Goal: Transaction & Acquisition: Register for event/course

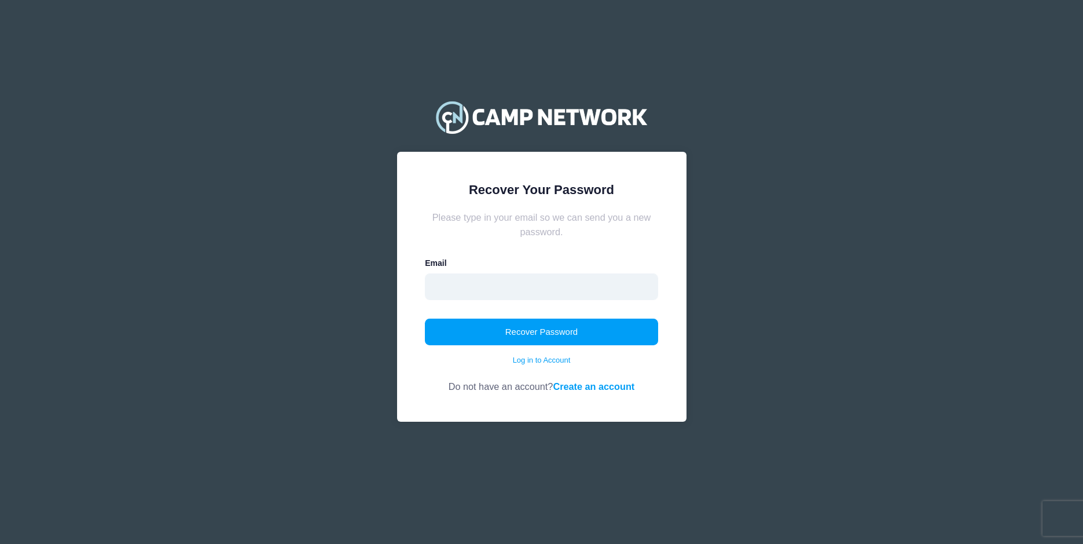
click at [503, 274] on input "email" at bounding box center [541, 286] width 233 height 27
type input "[EMAIL_ADDRESS][DOMAIN_NAME]"
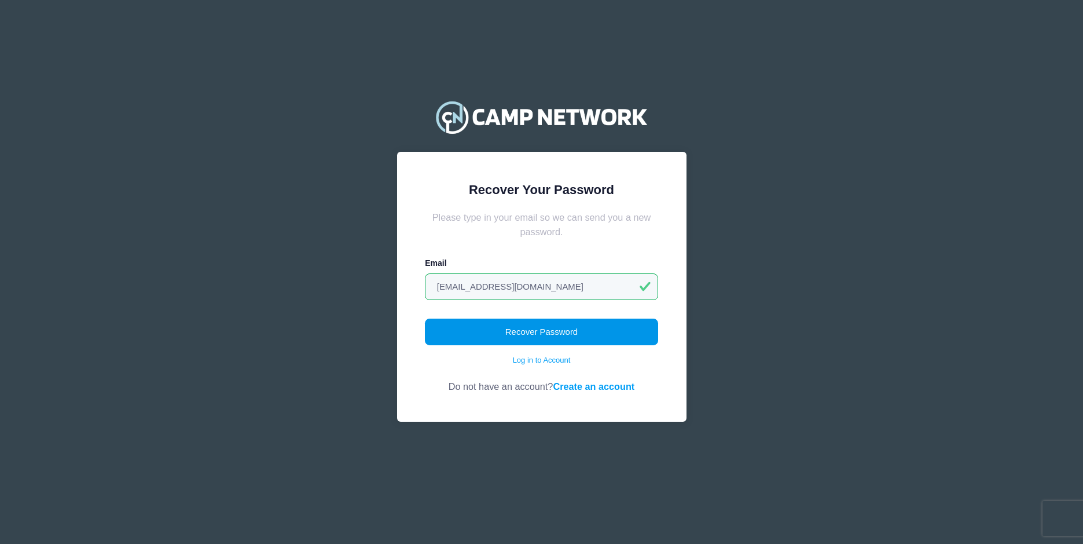
click at [497, 333] on button "Recover Password" at bounding box center [541, 331] width 233 height 27
click at [589, 382] on link "Create an account" at bounding box center [594, 386] width 82 height 10
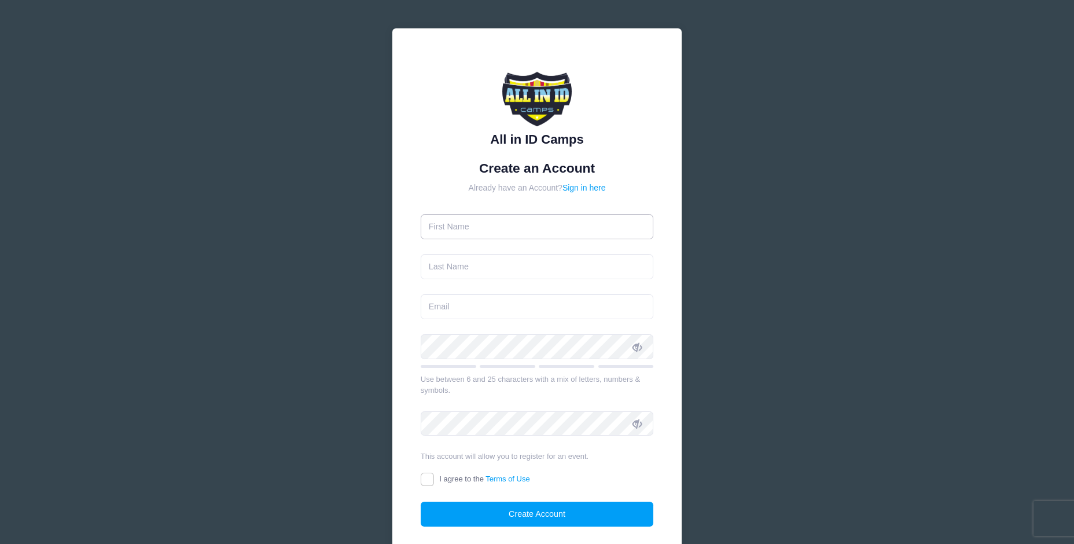
click at [469, 229] on input "text" at bounding box center [537, 226] width 233 height 25
click at [342, 235] on div "All in ID Camps Create an Account Already have an Account? Sign in here" at bounding box center [537, 315] width 1074 height 630
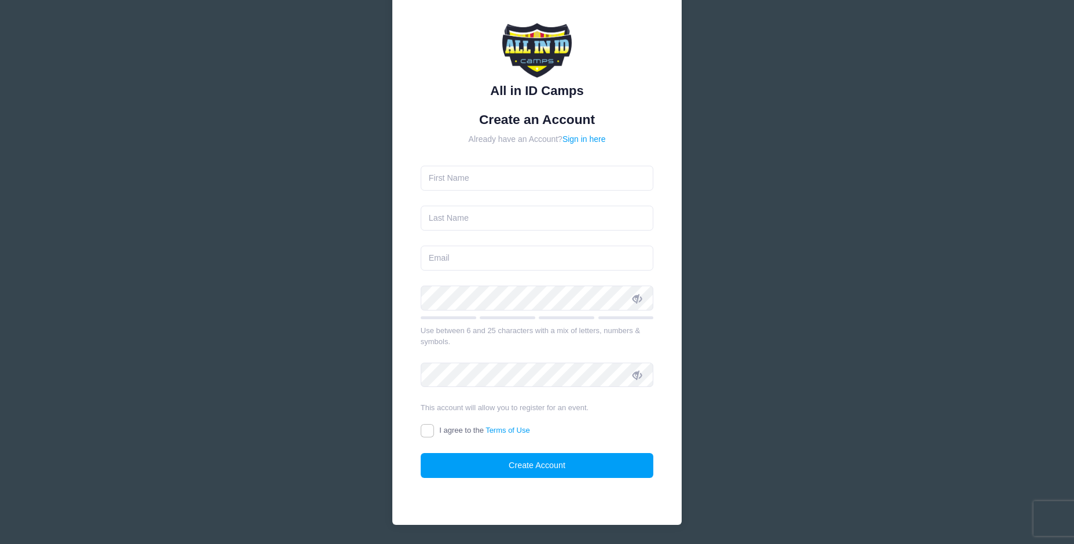
scroll to position [28, 0]
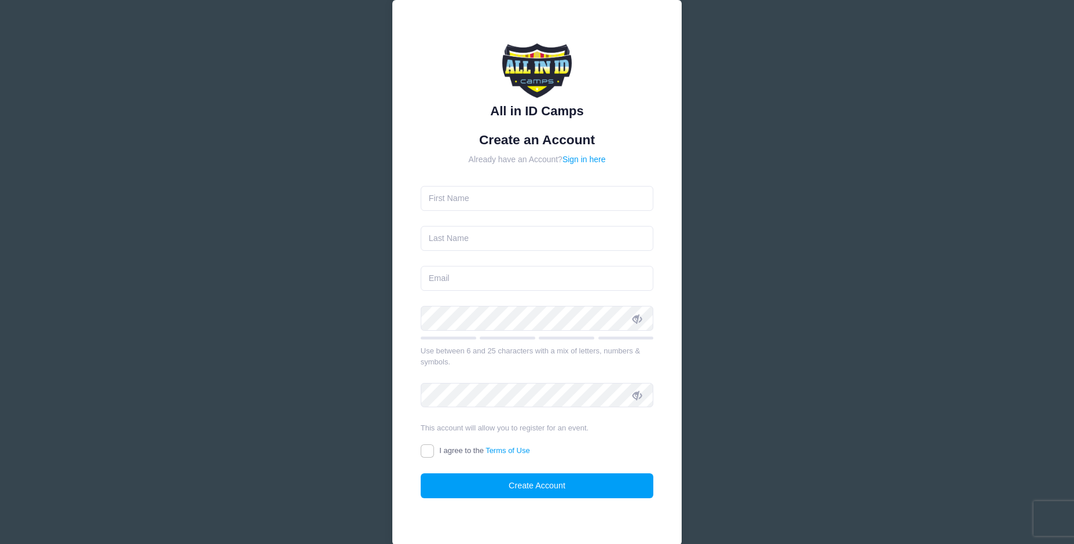
click at [493, 212] on form "Create an Account Already have an Account? Sign in here Use between 6 and 25 ch…" at bounding box center [537, 315] width 233 height 366
click at [494, 207] on input "text" at bounding box center [537, 198] width 233 height 25
type input "Larry"
type input "[PERSON_NAME]"
type input "larsj2000@gmail.com"
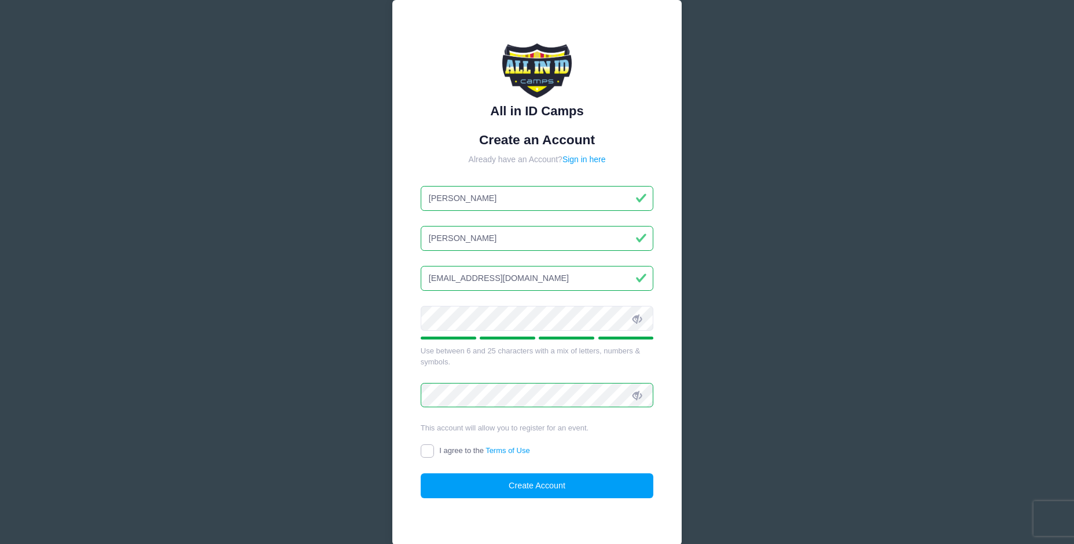
click at [424, 448] on input "I agree to the Terms of Use" at bounding box center [427, 450] width 13 height 13
checkbox input "true"
click at [458, 488] on button "Create Account" at bounding box center [537, 485] width 233 height 25
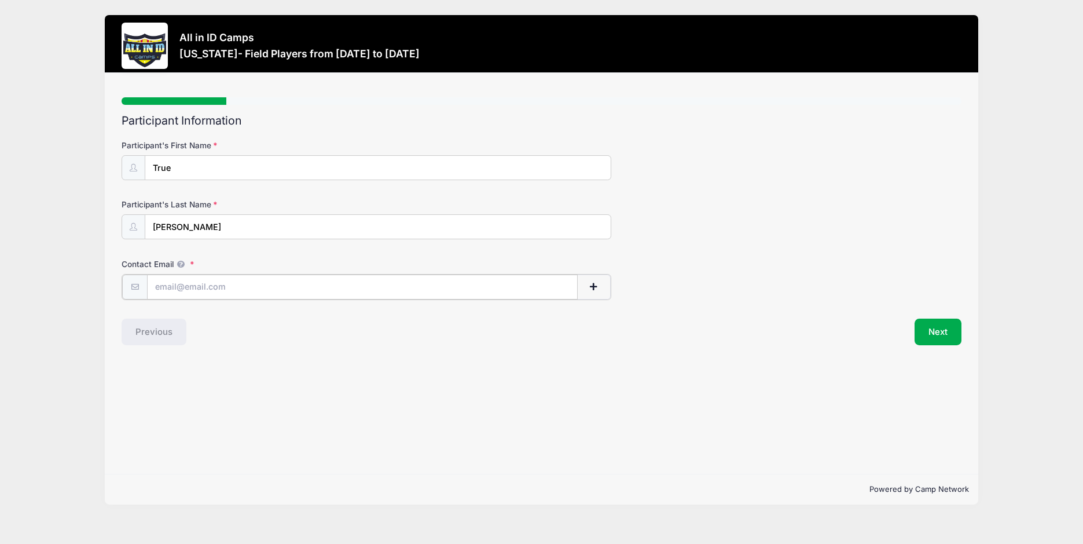
click at [184, 290] on input "Contact Email" at bounding box center [362, 286] width 431 height 25
paste input ""truedesilvajones@gmail.com" <truedesilvajones@gmail.com>"
click at [288, 284] on input ""truedesilvajones@gmail.com" <truedesilvajones@gmail.com>" at bounding box center [362, 286] width 431 height 25
type input "truedesilvajones@gmail.com"
click at [925, 332] on button "Next" at bounding box center [938, 330] width 47 height 27
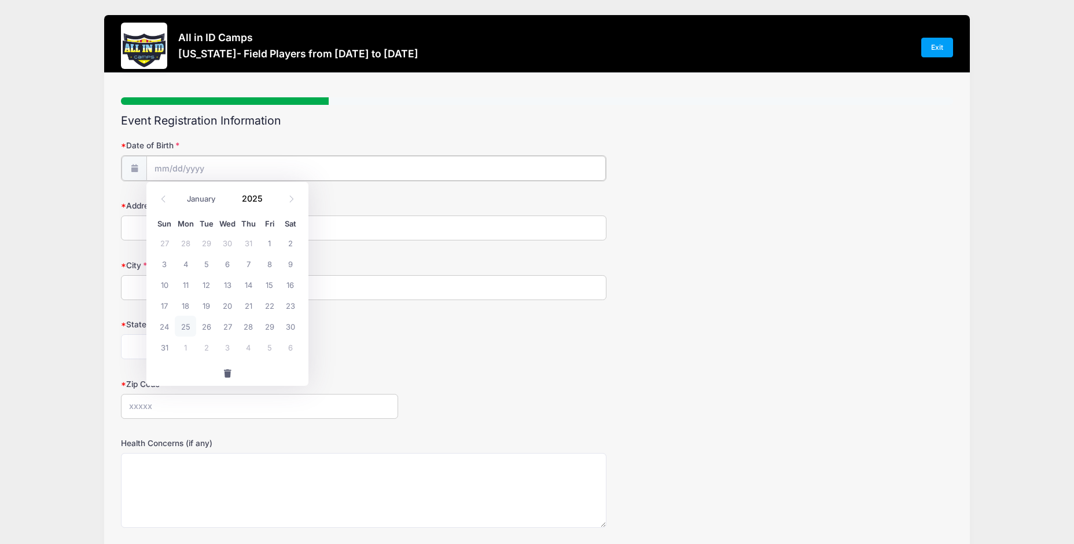
click at [184, 170] on input "Date of Birth" at bounding box center [376, 168] width 460 height 25
click at [263, 175] on input "Date of Birth" at bounding box center [376, 168] width 460 height 25
click at [188, 198] on select "January February March April May June July August September October November De…" at bounding box center [207, 199] width 52 height 15
select select "1"
click at [181, 192] on select "January February March April May June July August September October November De…" at bounding box center [207, 199] width 52 height 15
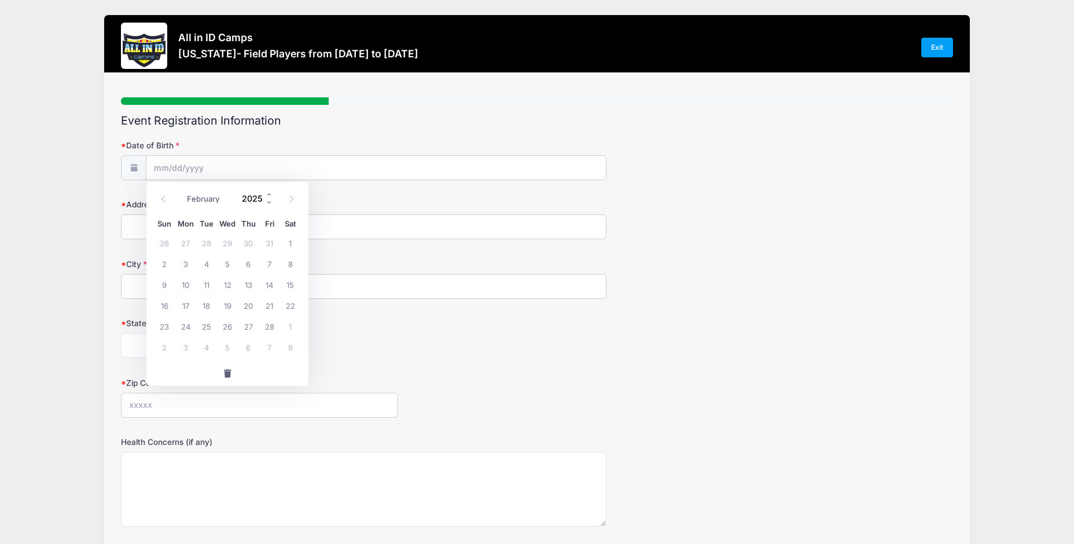
click at [247, 195] on input "2025" at bounding box center [255, 198] width 38 height 17
type input "2008"
click at [250, 303] on span "21" at bounding box center [248, 305] width 21 height 21
type input "02/21/2008"
click at [192, 221] on input "Address" at bounding box center [364, 226] width 486 height 25
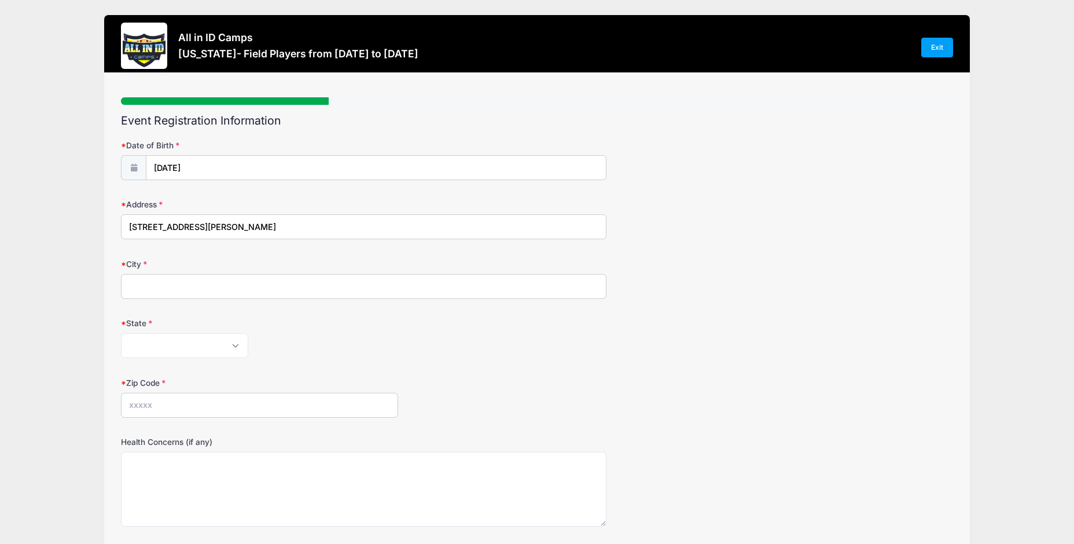
type input "9435 Woodley Avenue"
type input "Los Angeles"
select select "CA"
type input "91343"
drag, startPoint x: 37, startPoint y: 257, endPoint x: 38, endPoint y: 251, distance: 6.5
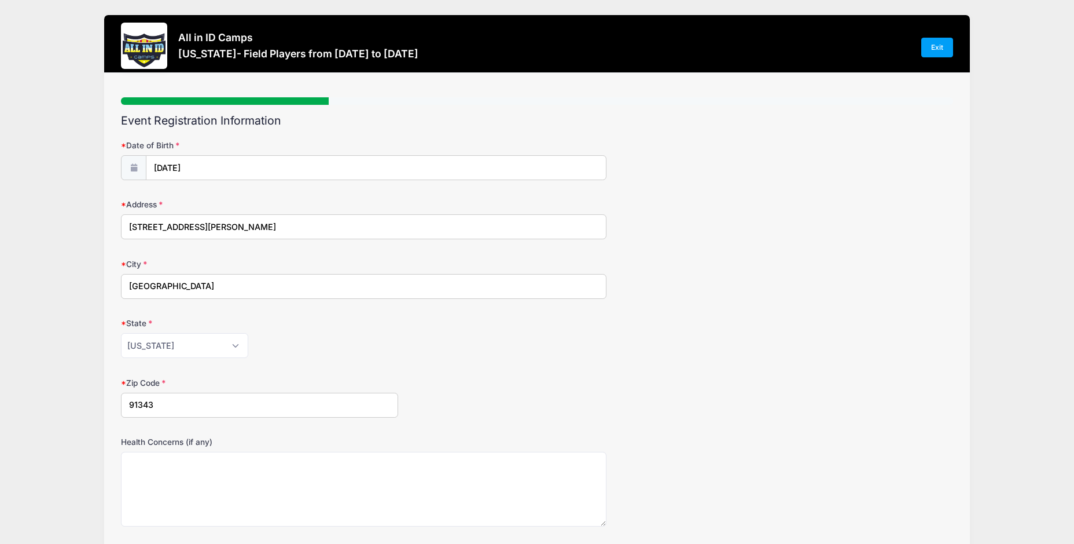
click at [39, 258] on div "All in ID Camps California- Field Players from 12/12 to 12/13/2025 Exit Step 2 …" at bounding box center [537, 370] width 1040 height 741
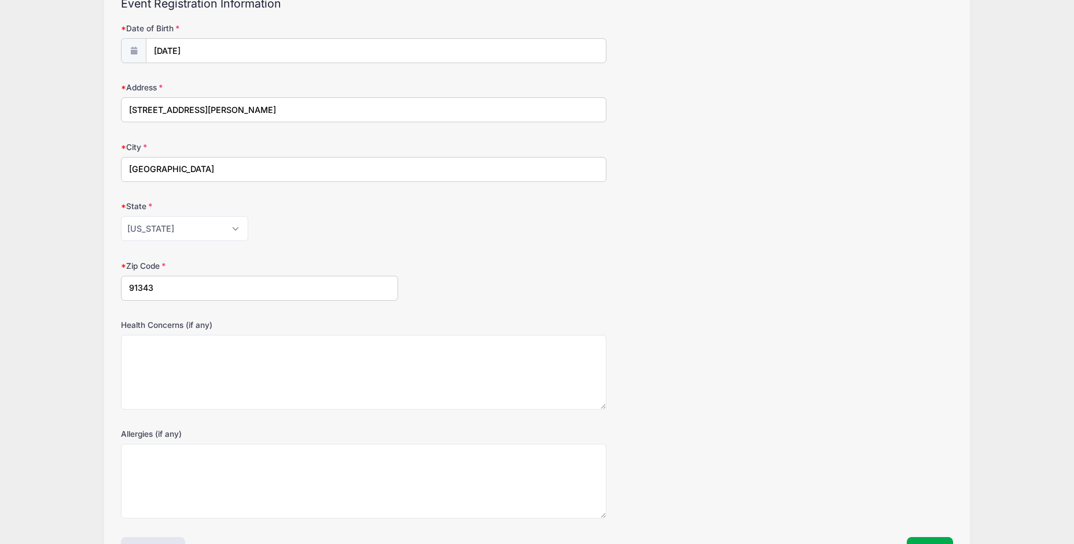
scroll to position [197, 0]
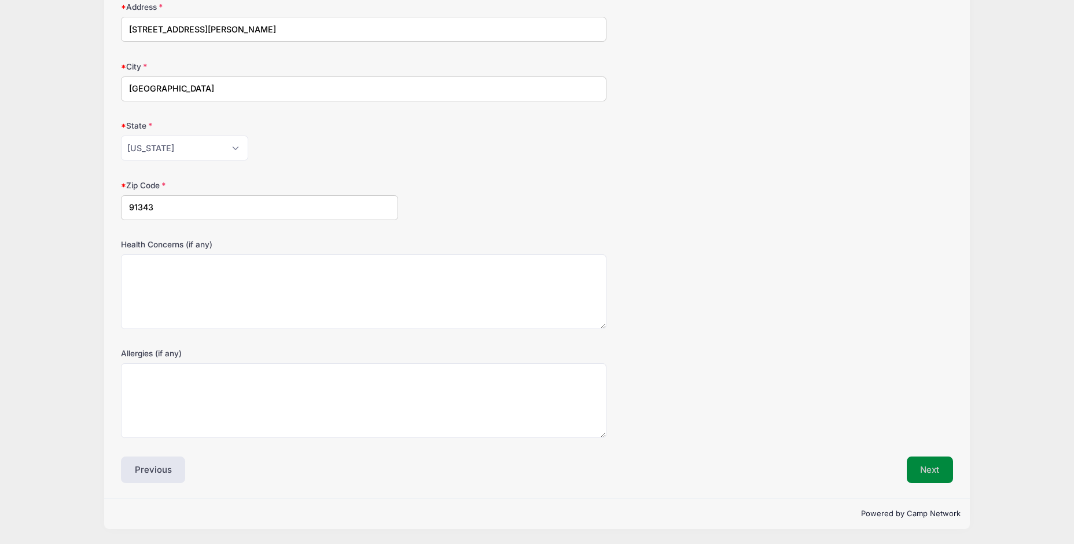
click at [937, 469] on button "Next" at bounding box center [930, 469] width 47 height 27
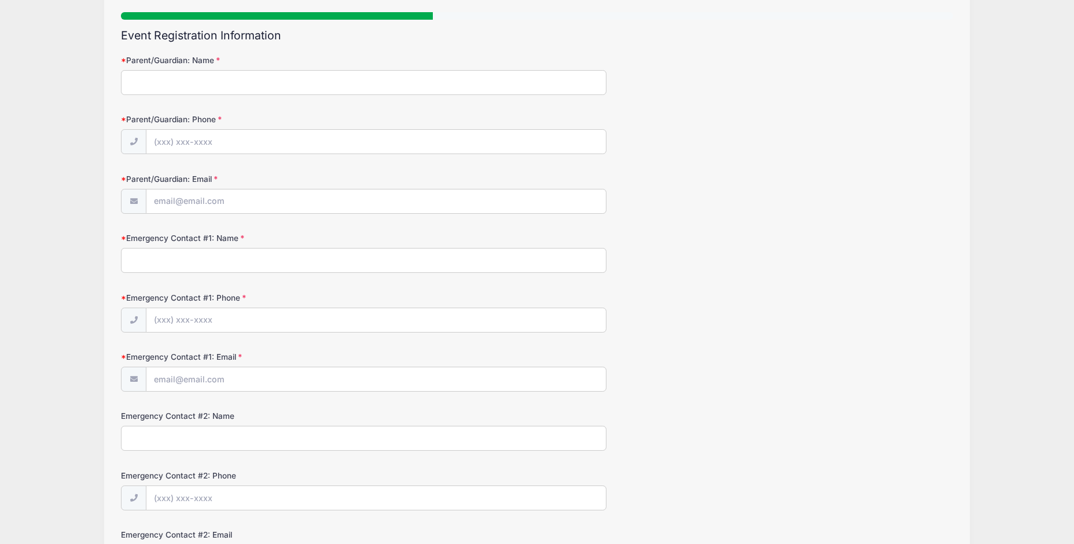
scroll to position [0, 0]
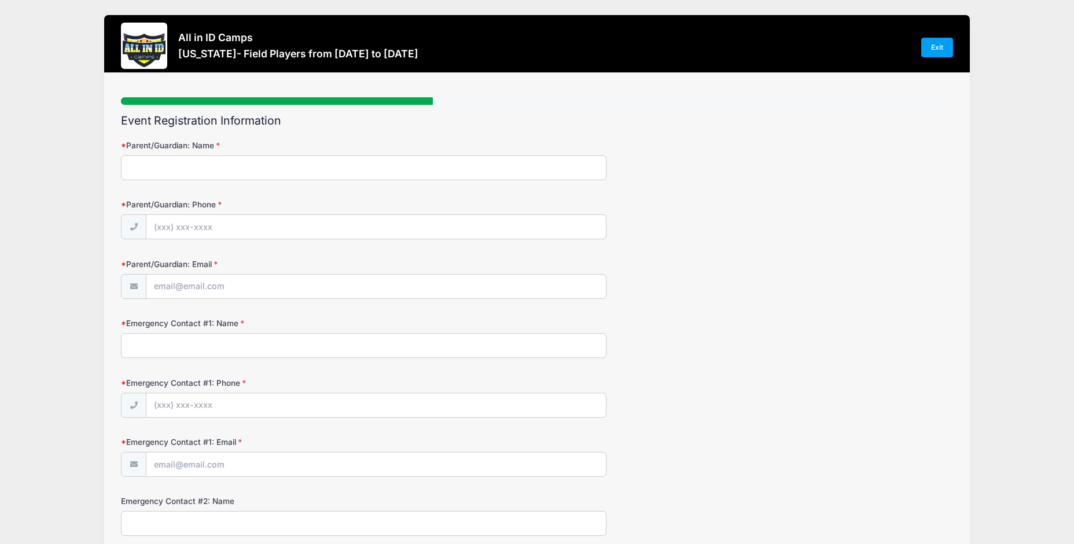
click at [241, 153] on div "Parent/Guardian: Name" at bounding box center [537, 160] width 832 height 41
click at [219, 164] on input "Parent/Guardian: Name" at bounding box center [364, 167] width 486 height 25
type input "m"
type input "n"
type input "m"
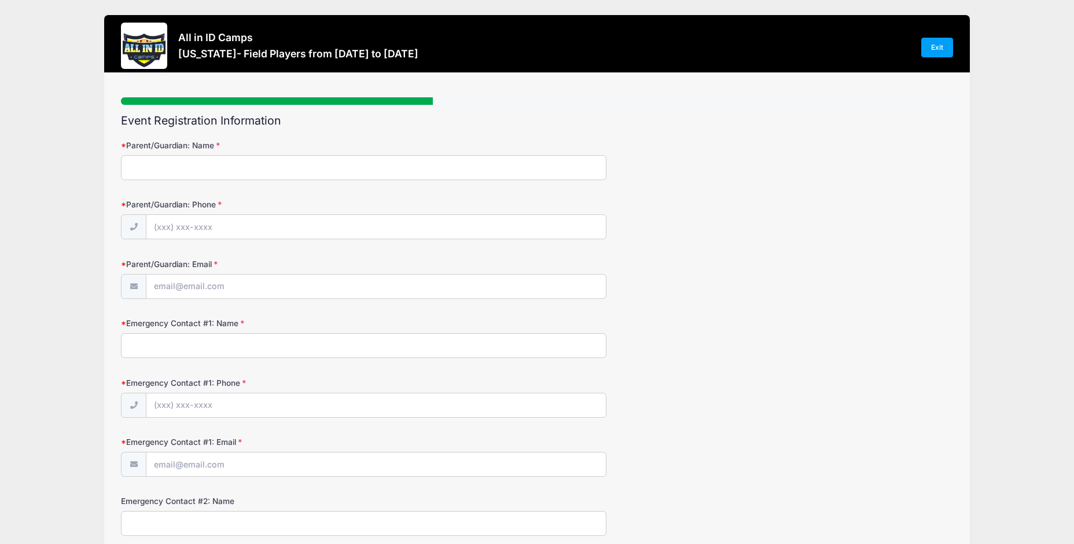
click at [137, 166] on input "Parent/Guardian: Name" at bounding box center [364, 167] width 486 height 25
type input "m"
type input "Mia DeSilva"
click at [189, 228] on input "Parent/Guardian: Phone" at bounding box center [376, 227] width 460 height 25
type input "(213) 804-7417"
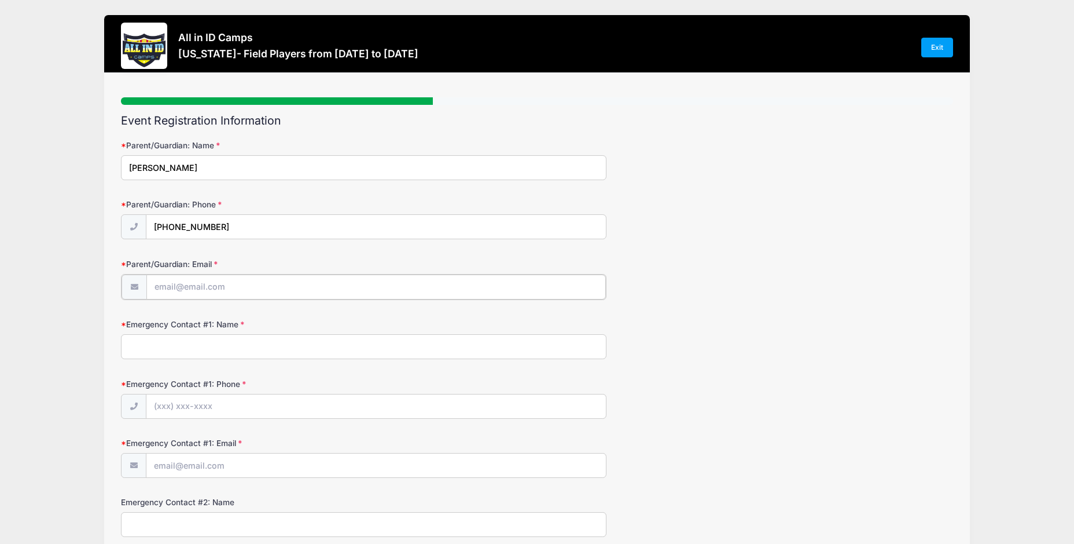
paste input "desilvamia@gmail.co"
type input "desilvamia@gmail.com"
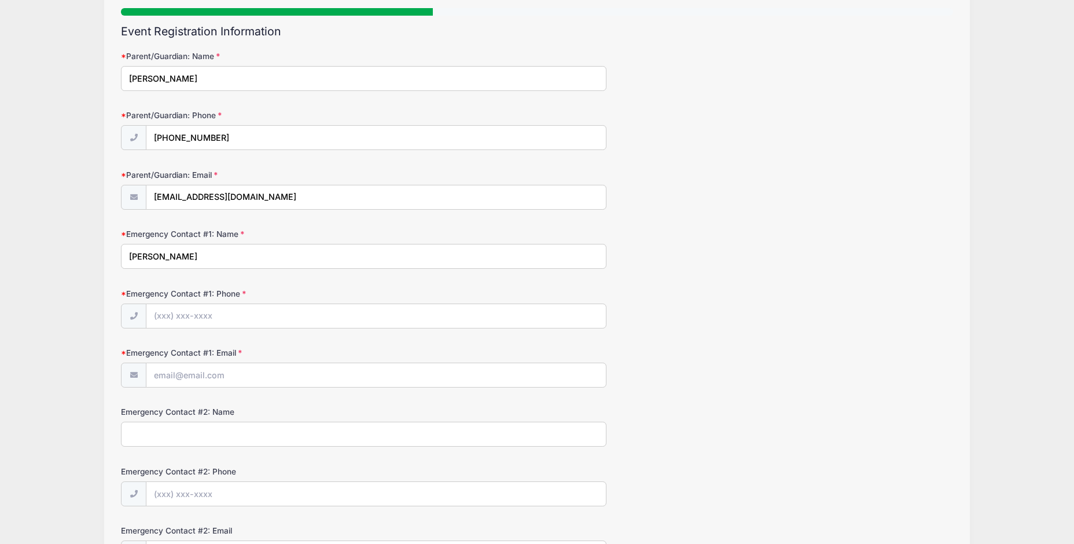
scroll to position [116, 0]
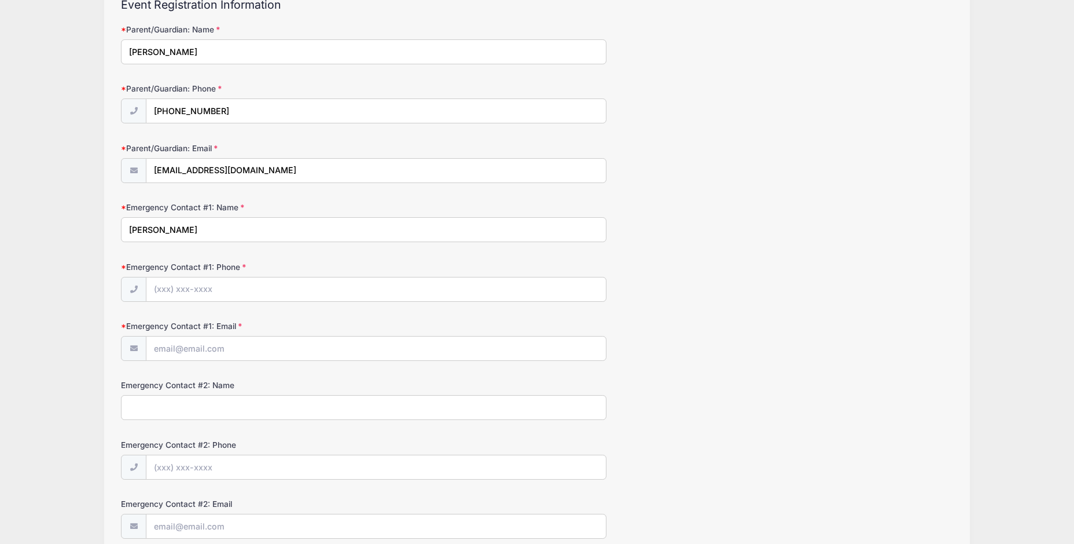
type input "Mia DeSilva"
click at [165, 291] on input "Emergency Contact #1: Phone" at bounding box center [376, 289] width 460 height 25
type input "(213) 804-7417"
paste input "desilvamia@gmail.co"
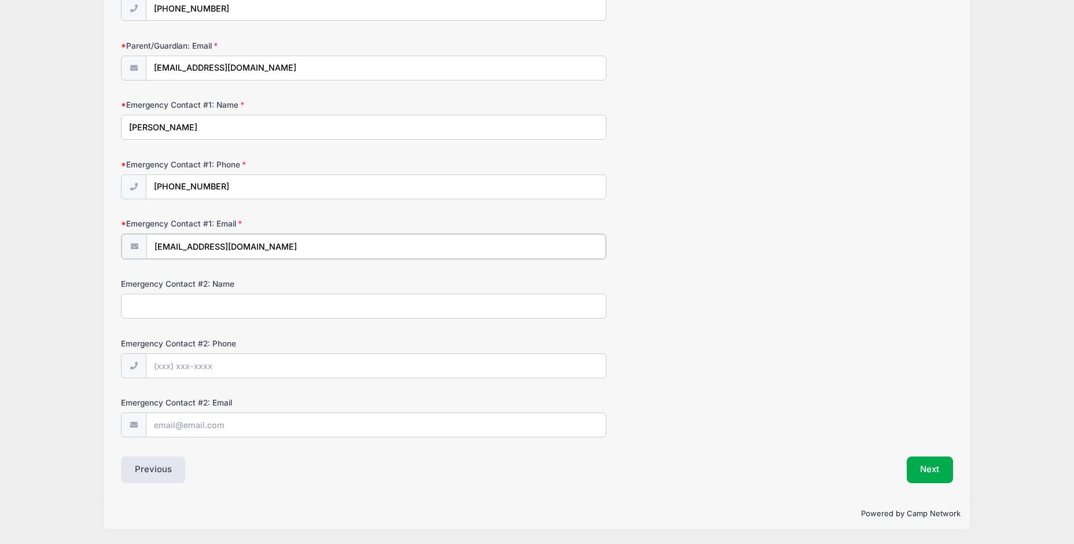
type input "desilvamia@gmail.com"
click at [170, 299] on input "Emergency Contact #2: Name" at bounding box center [364, 306] width 486 height 25
type input "Larry Jones"
type input "(603) 240-4645"
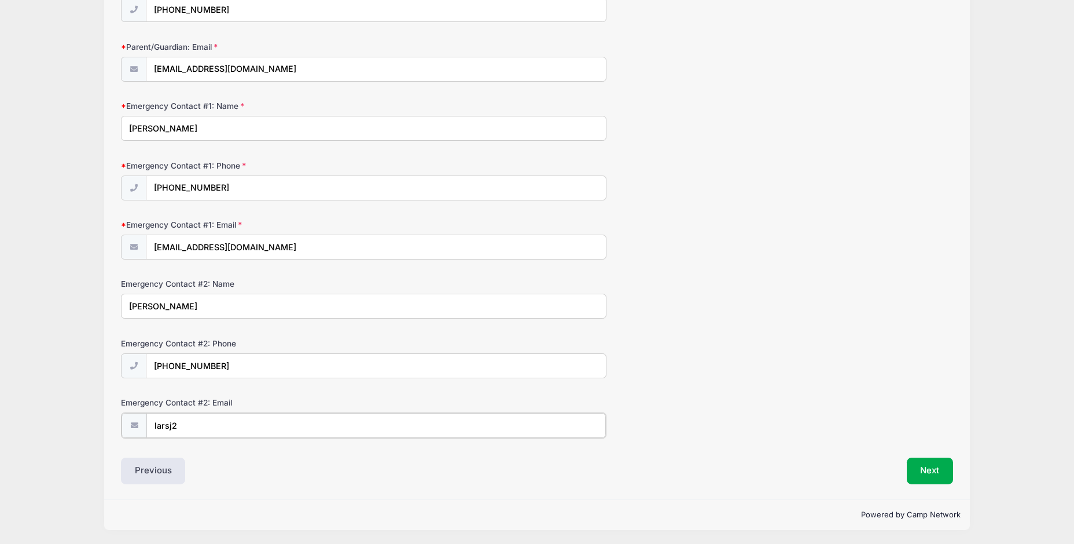
type input "larsj2000@gmail.com"
click at [939, 466] on button "Next" at bounding box center [930, 469] width 47 height 27
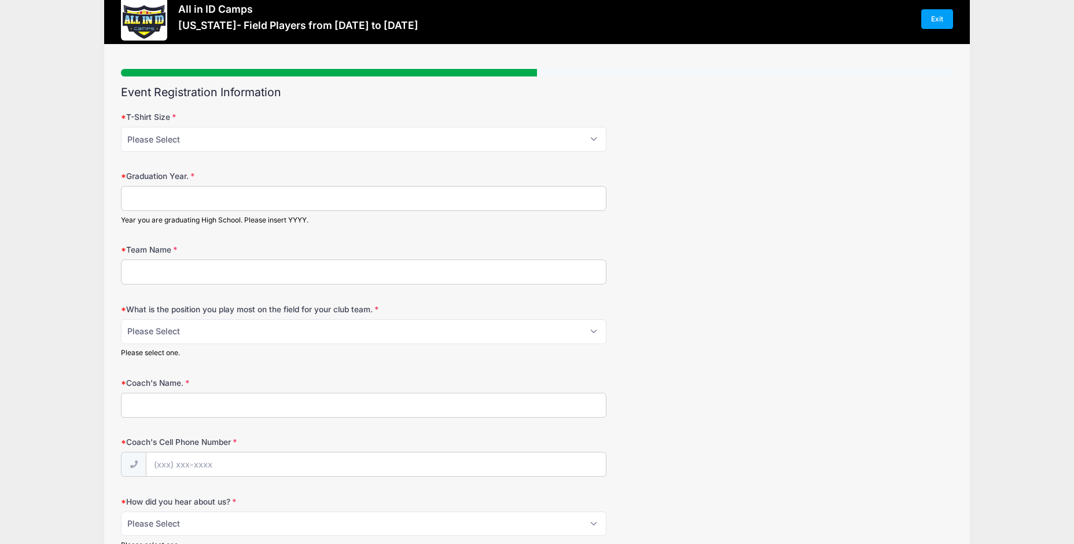
scroll to position [0, 0]
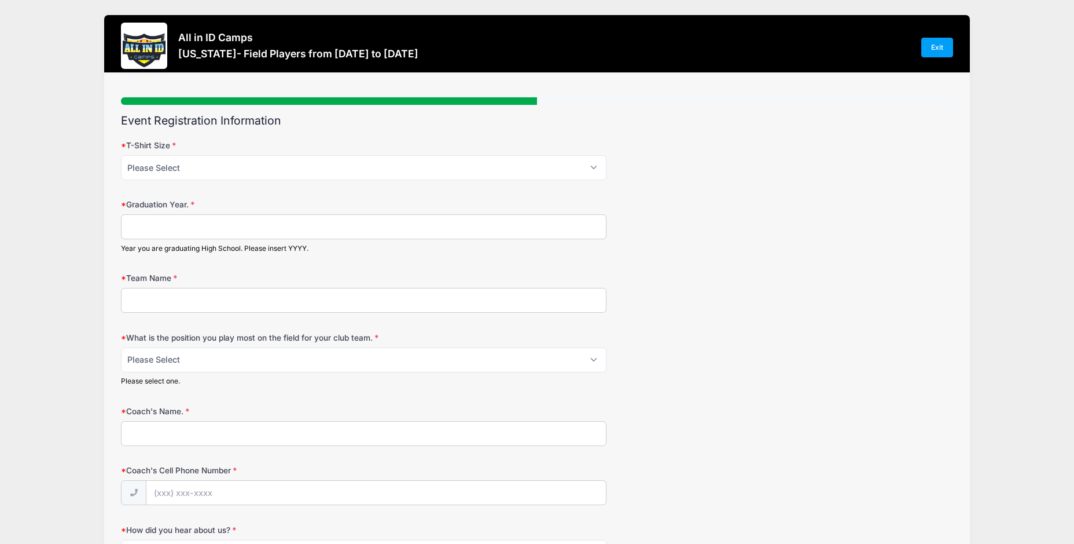
click at [234, 221] on input "Graduation Year." at bounding box center [364, 226] width 486 height 25
click at [245, 170] on select "Please Select YM YL AS AM AL AXL" at bounding box center [364, 167] width 486 height 25
select select "AM"
click at [121, 155] on select "Please Select YM YL AS AM AL AXL" at bounding box center [364, 167] width 486 height 25
click at [183, 214] on div "Graduation Year. Year you are graduating High School. Please insert YYYY." at bounding box center [537, 226] width 832 height 54
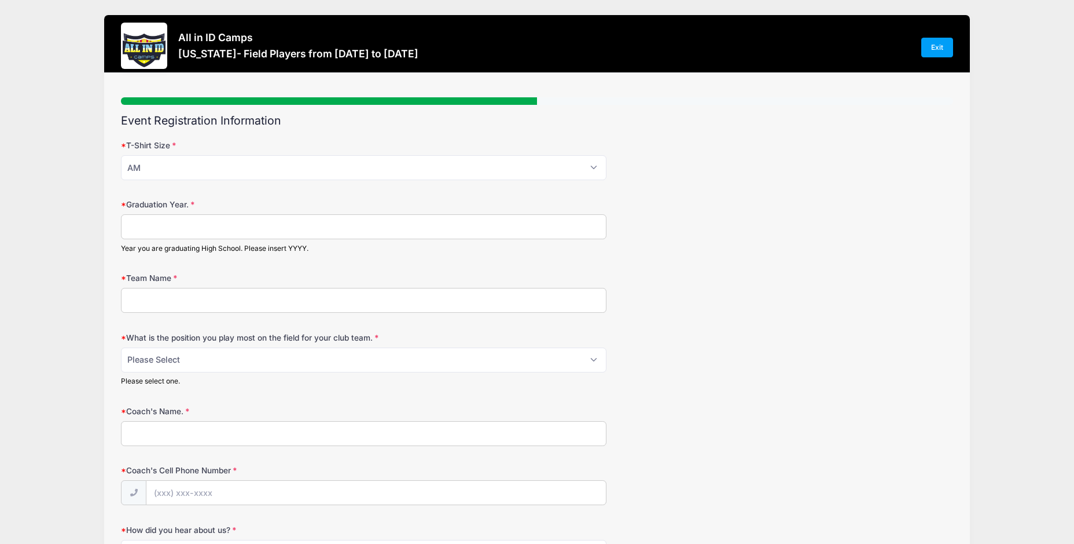
click at [180, 222] on input "Graduation Year." at bounding box center [364, 226] width 486 height 25
type input "2026"
click at [180, 300] on input "Team Name" at bounding box center [364, 300] width 486 height 25
type input "LA Breakers FC"
click at [237, 364] on select "Please Select 1-GK 2-RB 3-LB 4-CB 5-CB 6-DCM 7- Right Winger 8- CM 9-Striker 10…" at bounding box center [364, 359] width 486 height 25
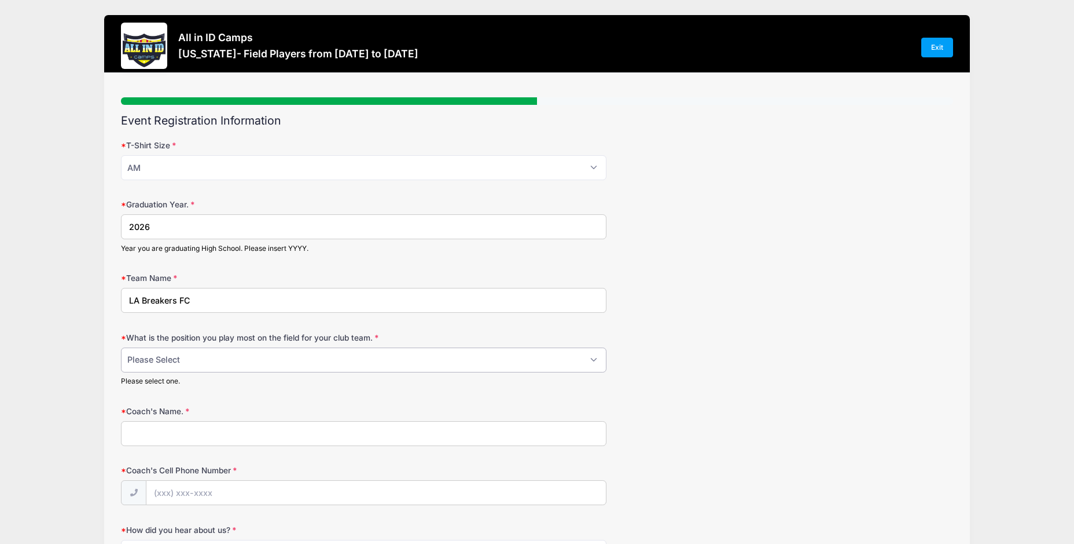
select select "6-DCM"
click at [121, 347] on select "Please Select 1-GK 2-RB 3-LB 4-CB 5-CB 6-DCM 7- Right Winger 8- CM 9-Striker 10…" at bounding box center [364, 359] width 486 height 25
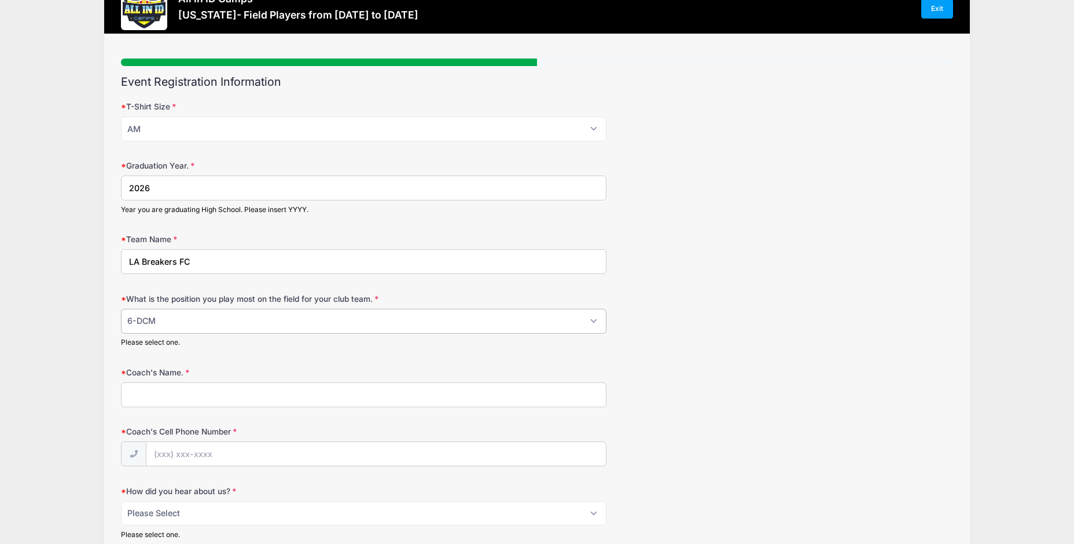
scroll to position [58, 0]
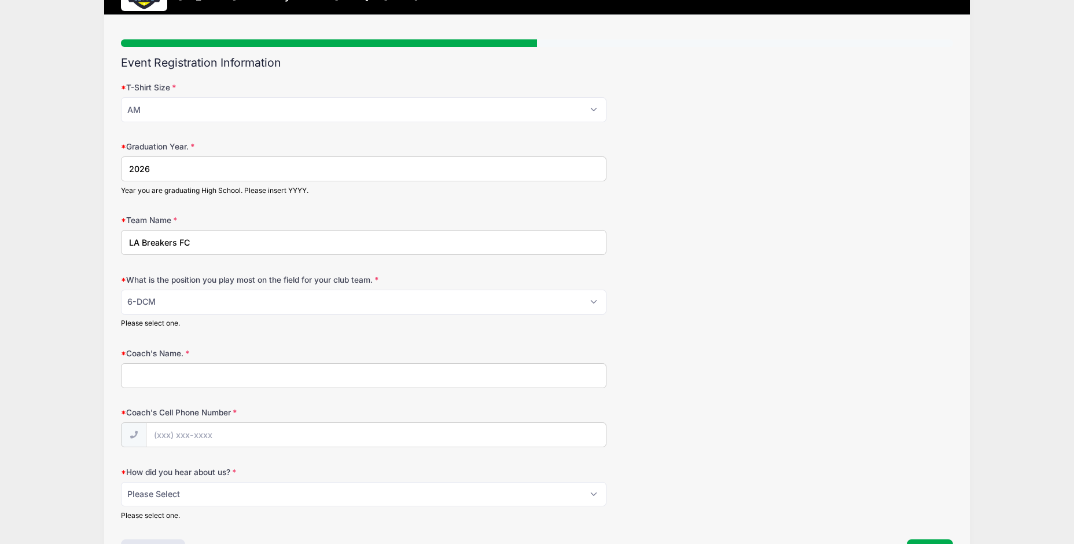
click at [184, 381] on input "Coach's Name." at bounding box center [364, 375] width 486 height 25
type input "Joe Paulson"
click at [192, 438] on input "Coach's Cell Phone Number" at bounding box center [376, 435] width 460 height 25
paste input "(480) 547-0987"
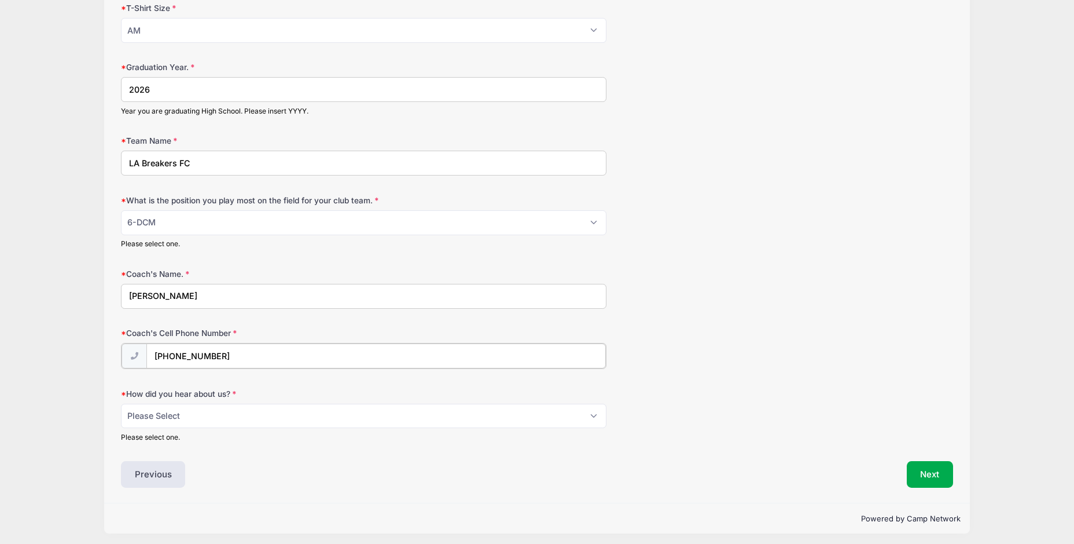
scroll to position [142, 0]
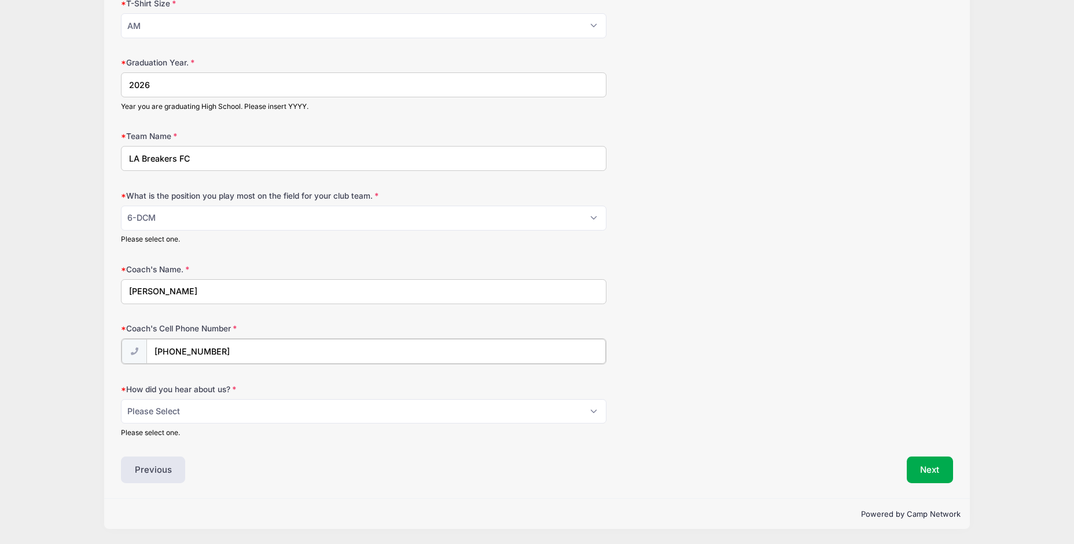
type input "(480) 547-0987"
click at [171, 412] on select "Please Select Email Website Friend Coach Facebook Instagram Google Card at Tour…" at bounding box center [364, 411] width 486 height 25
select select "Other"
click at [121, 399] on select "Please Select Email Website Friend Coach Facebook Instagram Google Card at Tour…" at bounding box center [364, 411] width 486 height 25
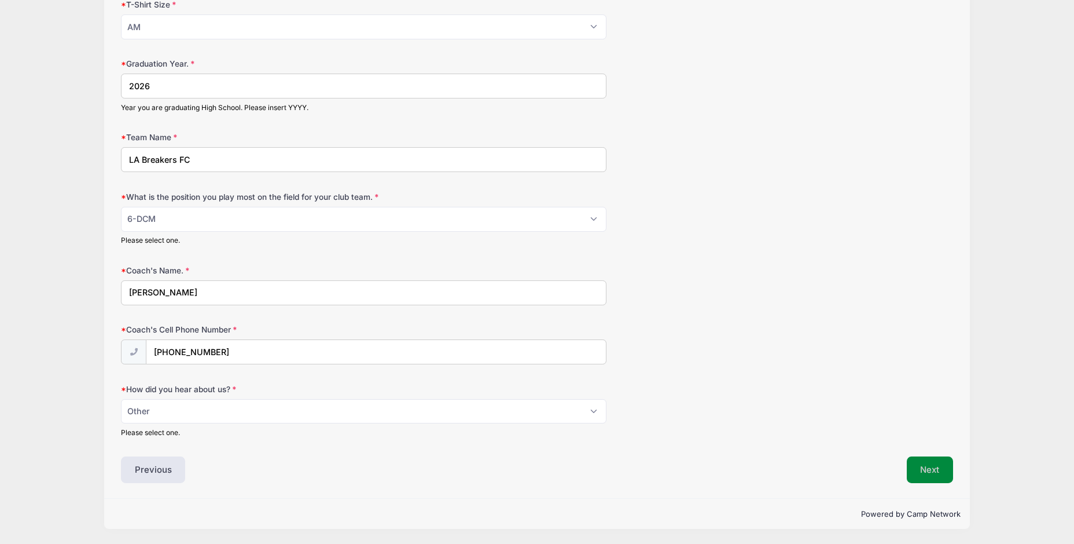
click at [915, 473] on button "Next" at bounding box center [930, 469] width 47 height 27
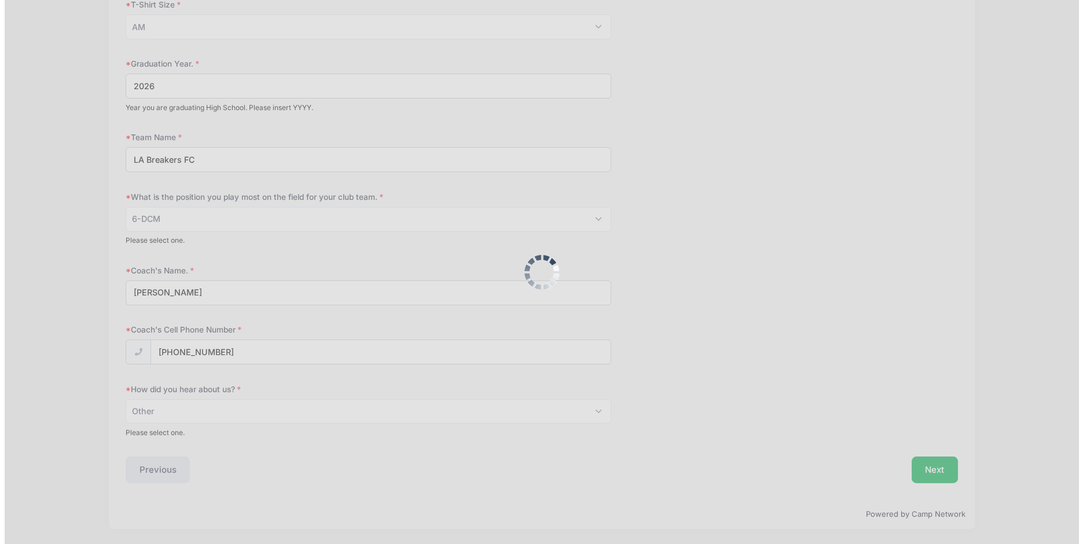
scroll to position [0, 0]
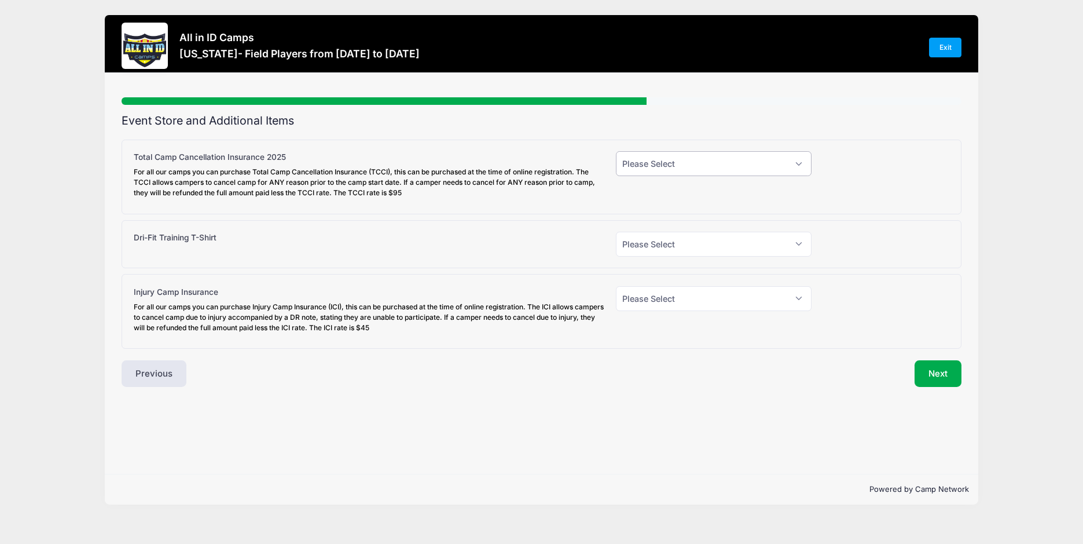
click at [674, 167] on select "Please Select Yes (+$95.00) No" at bounding box center [714, 163] width 196 height 25
select select "0"
click at [616, 151] on select "Please Select Yes (+$95.00) No" at bounding box center [714, 163] width 196 height 25
click at [632, 246] on select "Please Select Yes (+$30.00) No" at bounding box center [714, 244] width 196 height 25
select select "1"
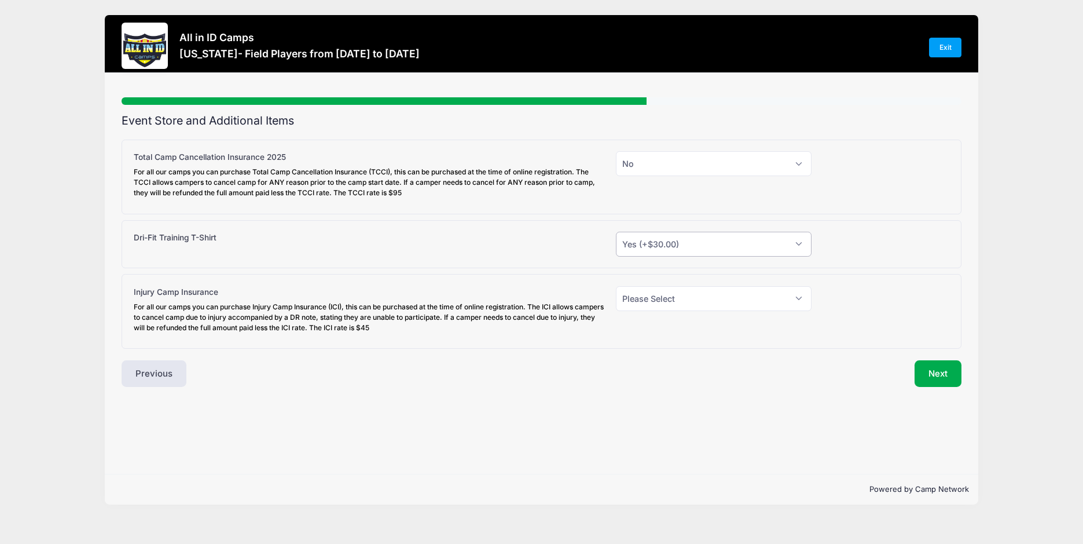
click at [616, 232] on select "Please Select Yes (+$30.00) No" at bounding box center [714, 244] width 196 height 25
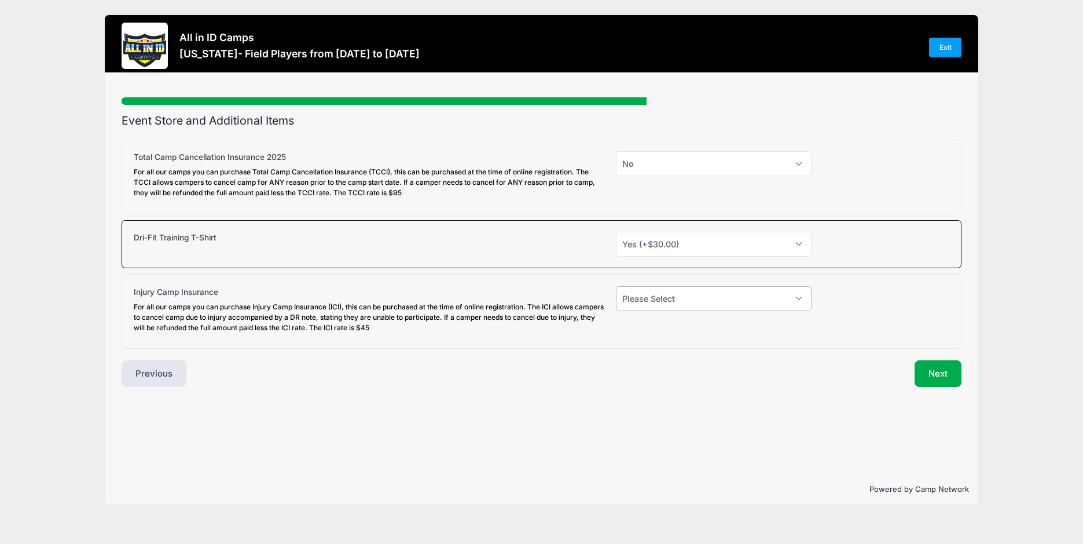
click at [660, 299] on select "Please Select Yes (+$45.00) No" at bounding box center [714, 298] width 196 height 25
select select "1"
click at [616, 286] on select "Please Select Yes (+$45.00) No" at bounding box center [714, 298] width 196 height 25
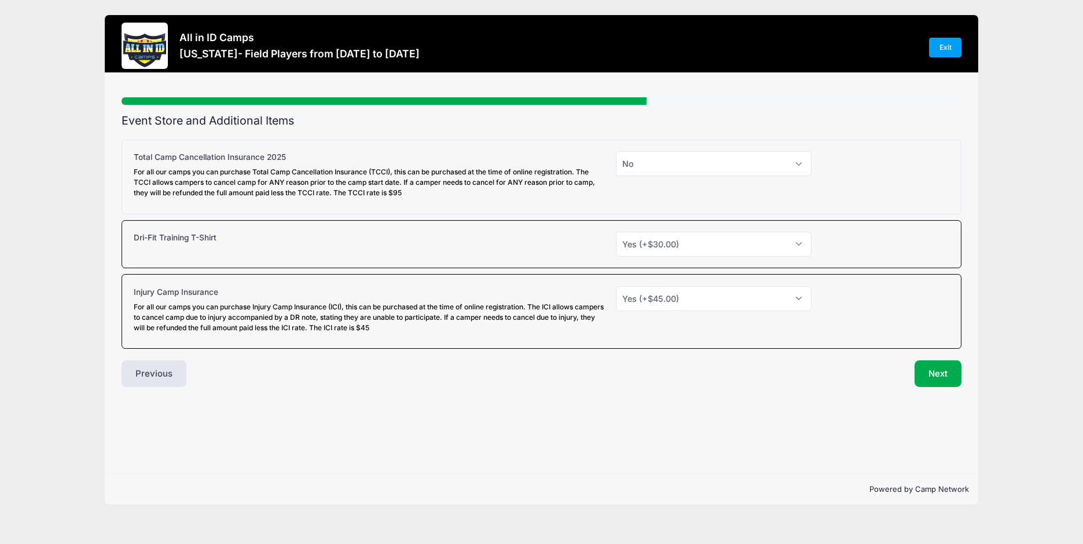
click at [566, 373] on div "Next" at bounding box center [754, 373] width 426 height 27
click at [925, 371] on button "Next" at bounding box center [938, 373] width 47 height 27
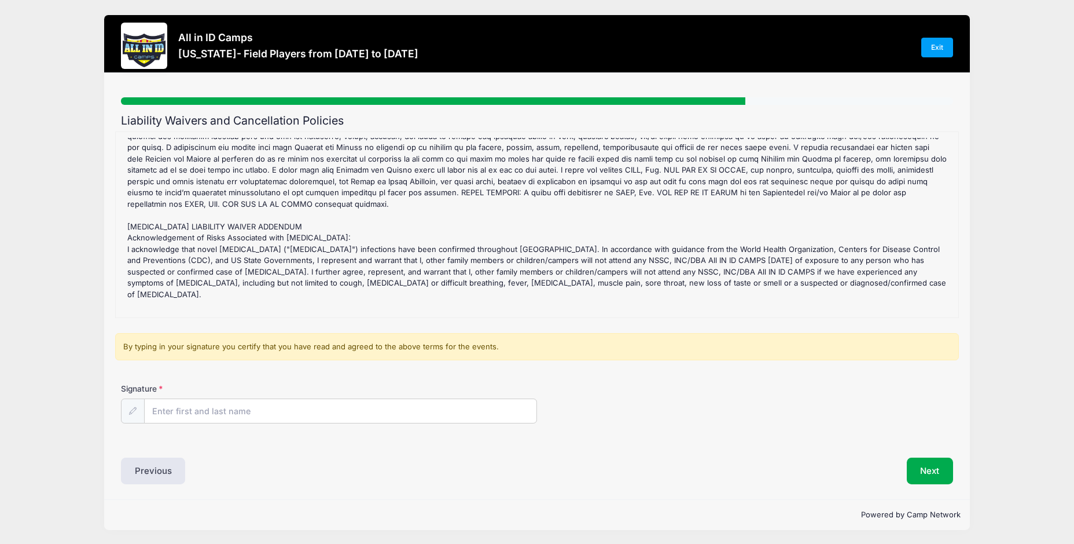
scroll to position [1, 0]
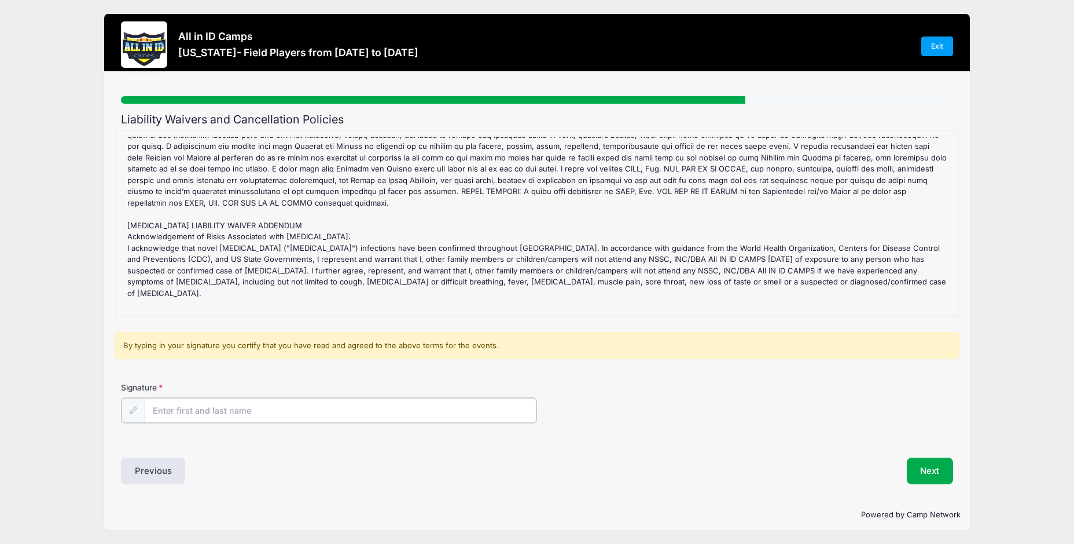
click at [238, 417] on input "Signature" at bounding box center [341, 410] width 392 height 25
click at [195, 416] on input "Signature" at bounding box center [341, 410] width 392 height 25
click at [199, 417] on input "Signature" at bounding box center [341, 410] width 392 height 25
type input "Larry Jones"
click at [572, 474] on div "Next" at bounding box center [748, 469] width 422 height 27
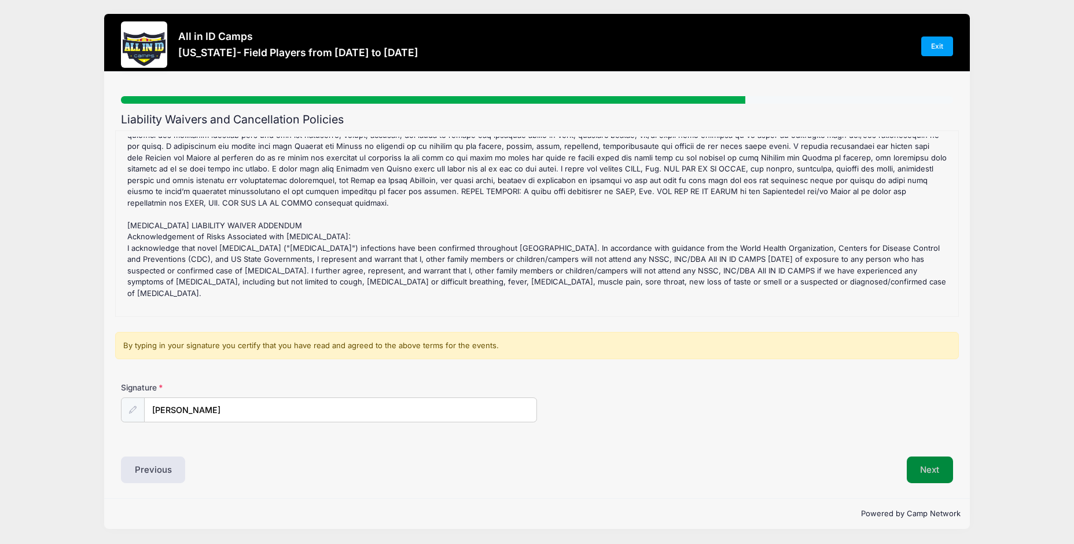
click at [929, 473] on button "Next" at bounding box center [930, 469] width 47 height 27
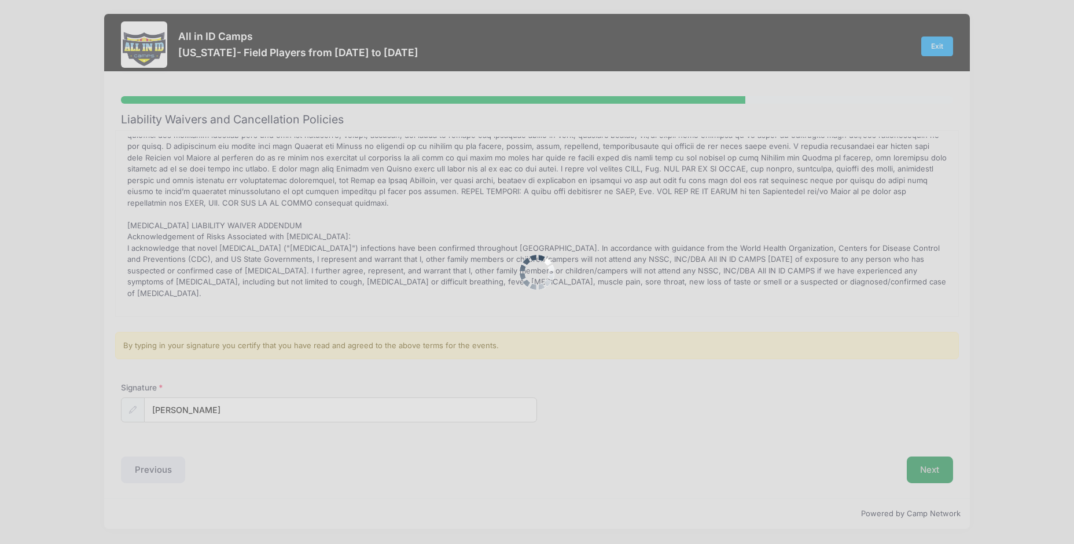
scroll to position [0, 0]
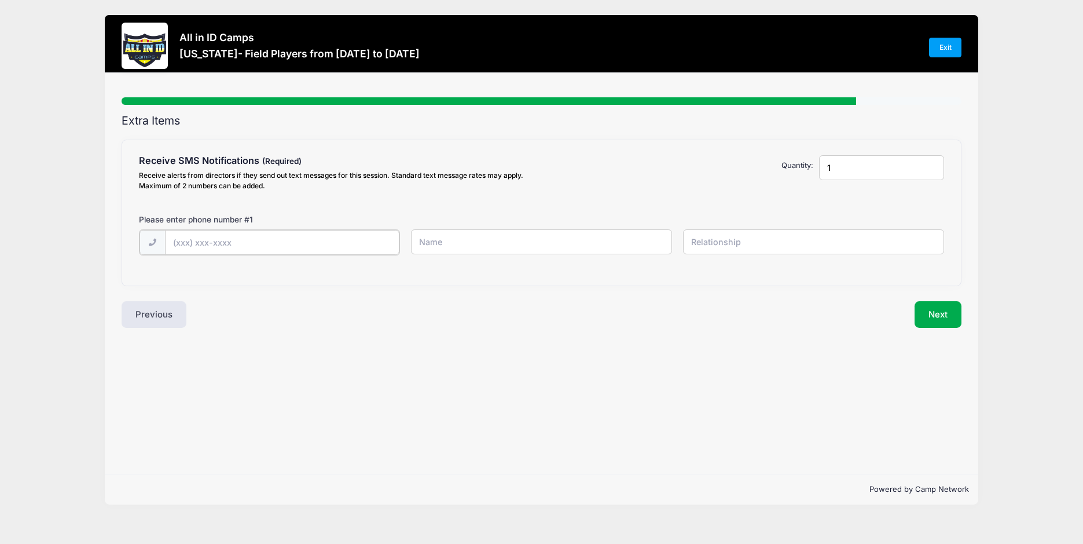
click at [0, 0] on input "text" at bounding box center [0, 0] width 0 height 0
type input "(213) 804-7417"
type input "Mia DeSilva"
type input "Mother"
click at [937, 313] on button "Next" at bounding box center [938, 313] width 47 height 27
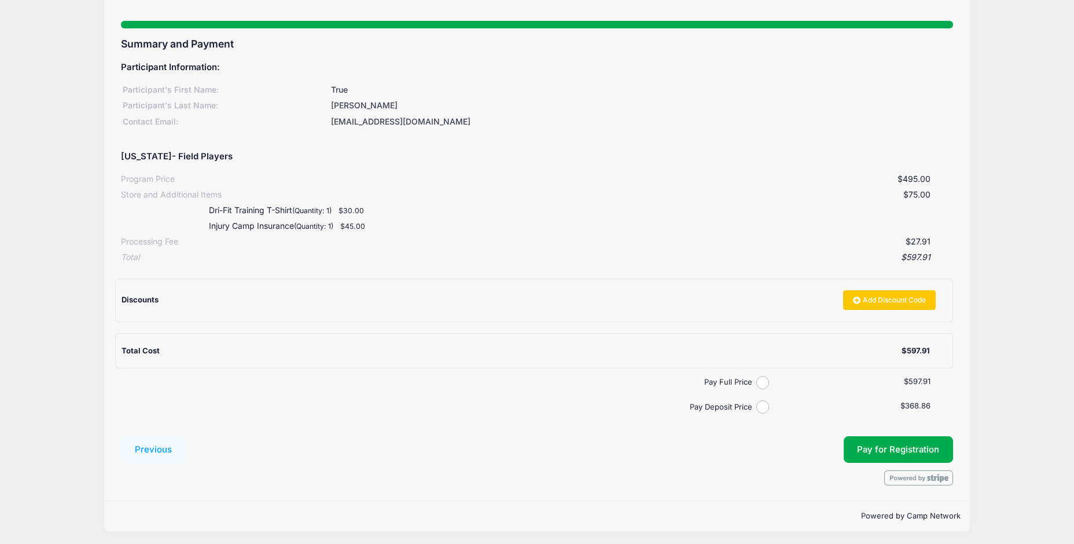
scroll to position [79, 0]
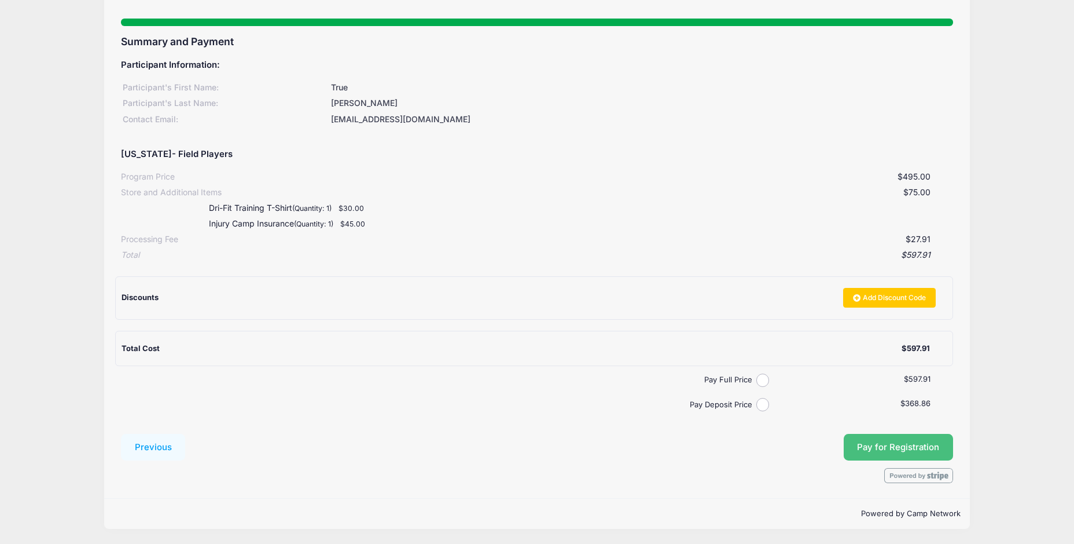
click at [860, 443] on span "Pay for Registration" at bounding box center [898, 447] width 82 height 10
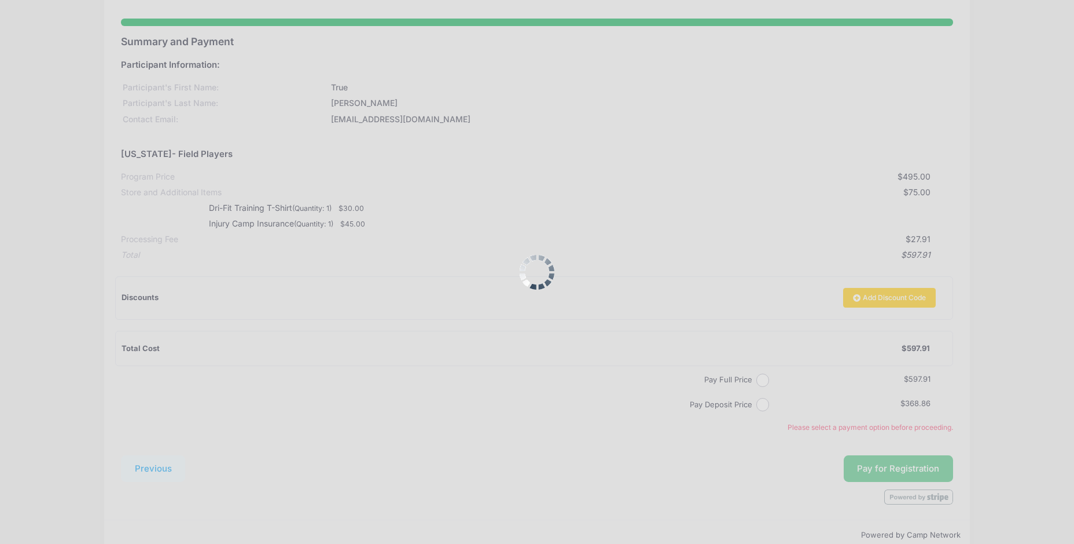
scroll to position [100, 0]
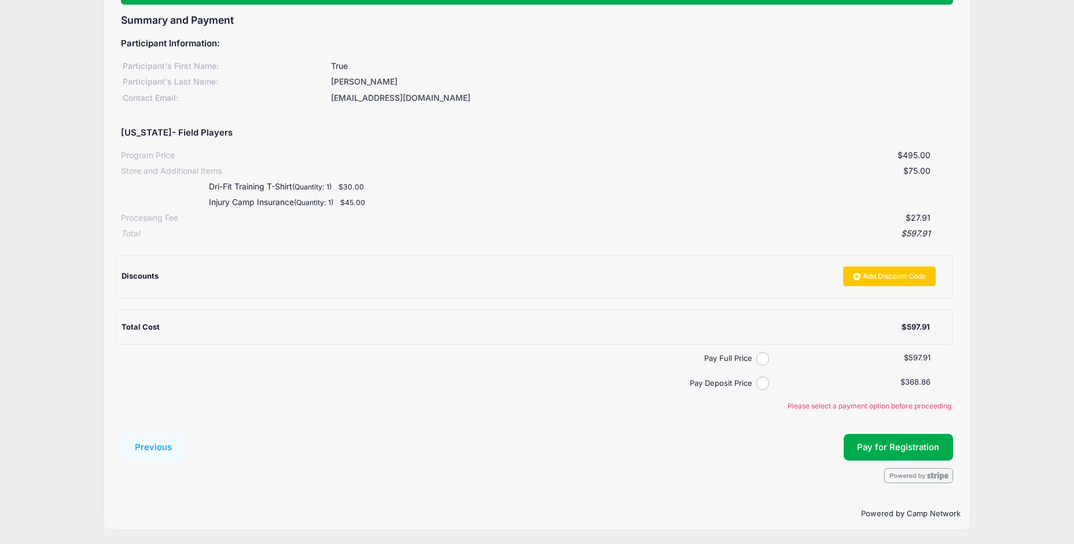
click at [754, 360] on label "Pay Full Price" at bounding box center [441, 359] width 632 height 12
click at [757, 360] on input "Pay Full Price" at bounding box center [763, 358] width 13 height 13
radio input "true"
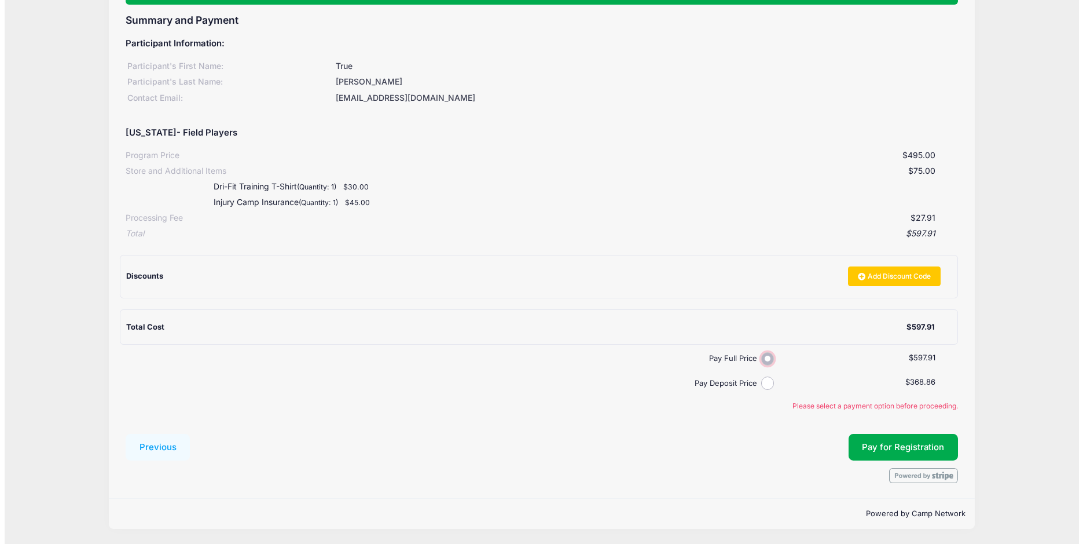
scroll to position [79, 0]
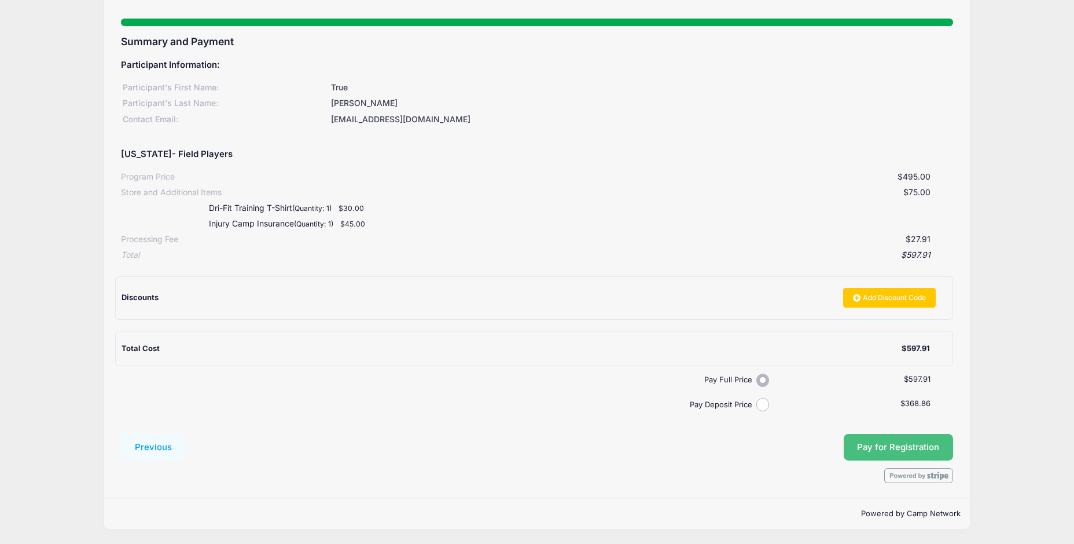
click at [867, 444] on span "Pay for Registration" at bounding box center [898, 447] width 82 height 10
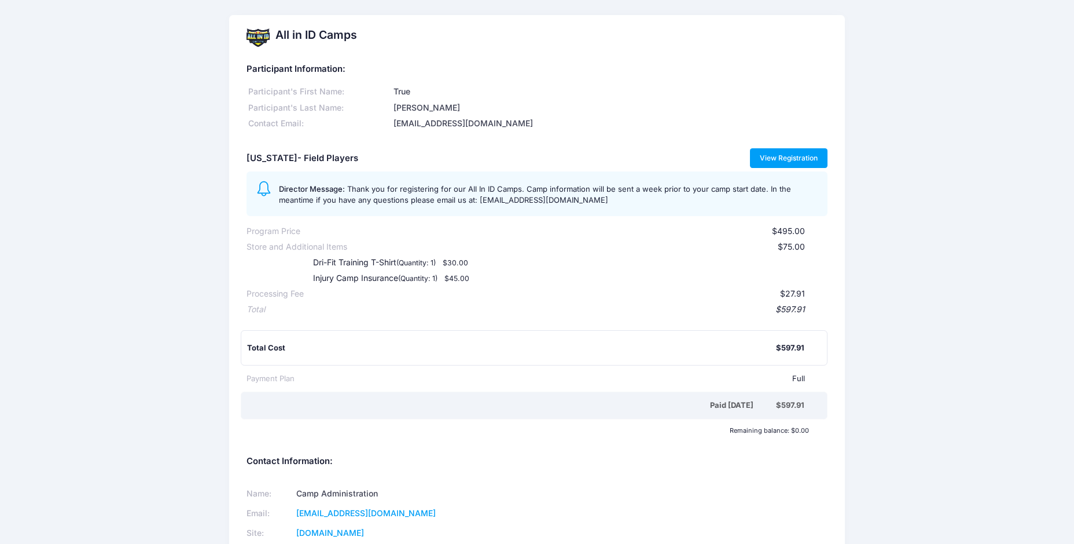
click at [800, 156] on link "View Registration" at bounding box center [789, 158] width 78 height 20
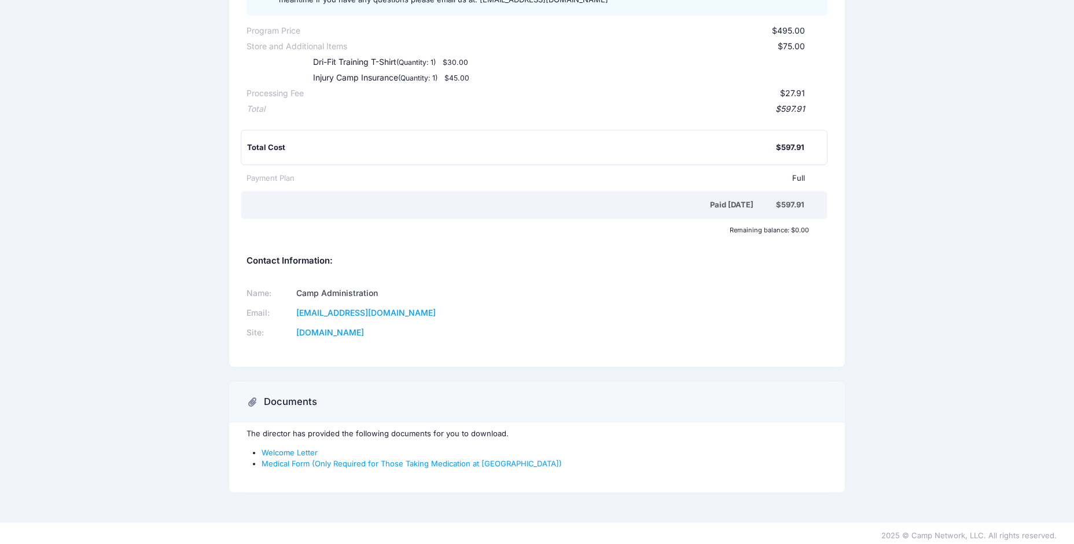
scroll to position [205, 0]
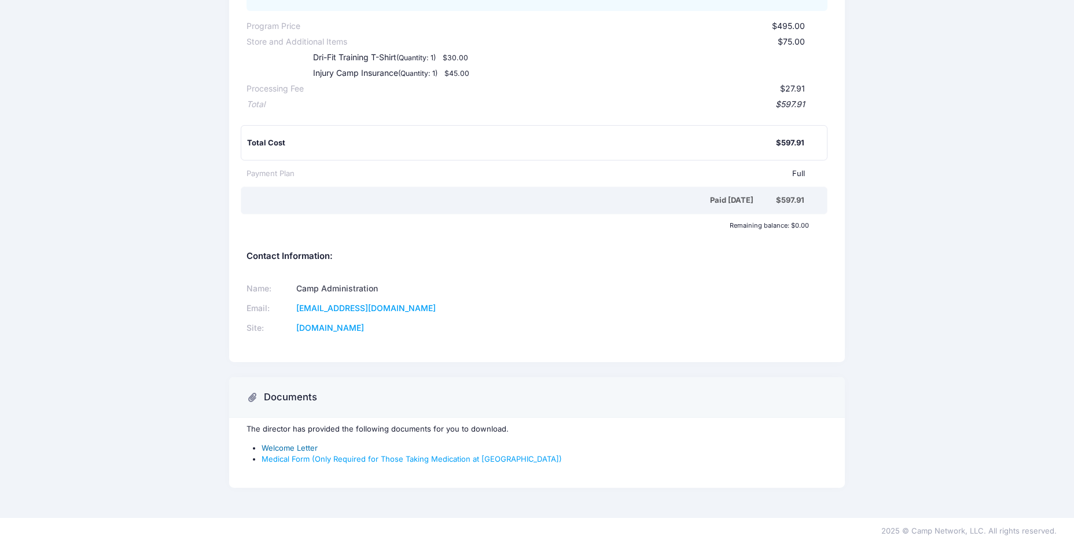
click at [310, 445] on link "Welcome Letter" at bounding box center [290, 447] width 56 height 9
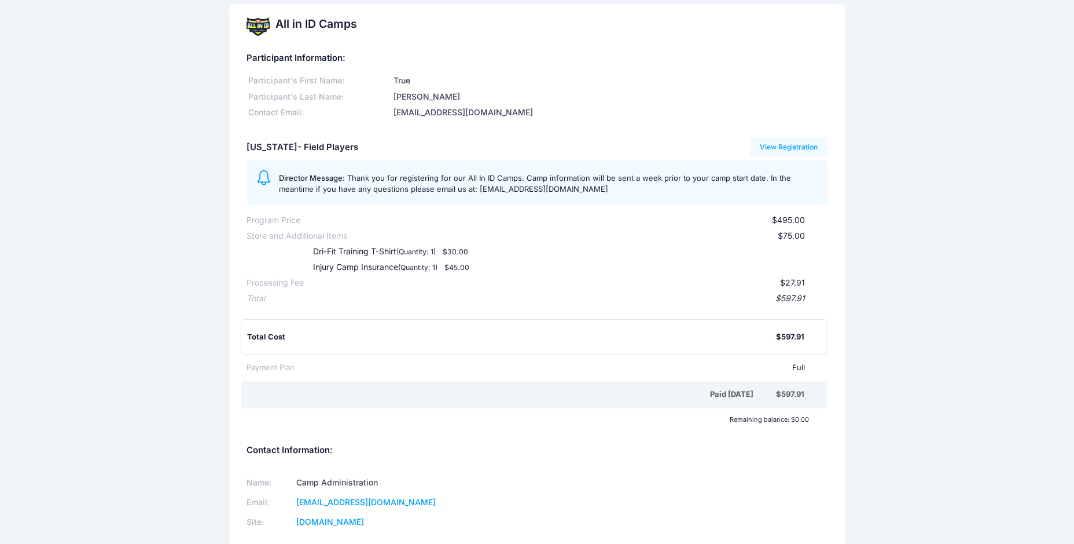
scroll to position [0, 0]
